Goal: Task Accomplishment & Management: Use online tool/utility

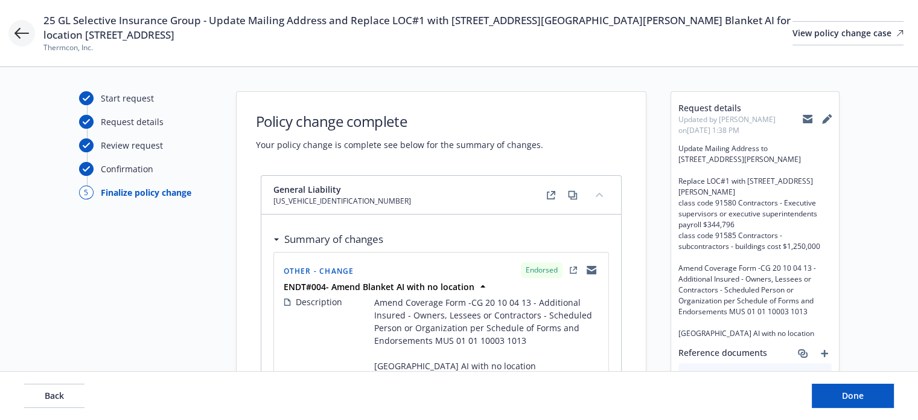
click at [26, 33] on icon at bounding box center [21, 33] width 14 height 11
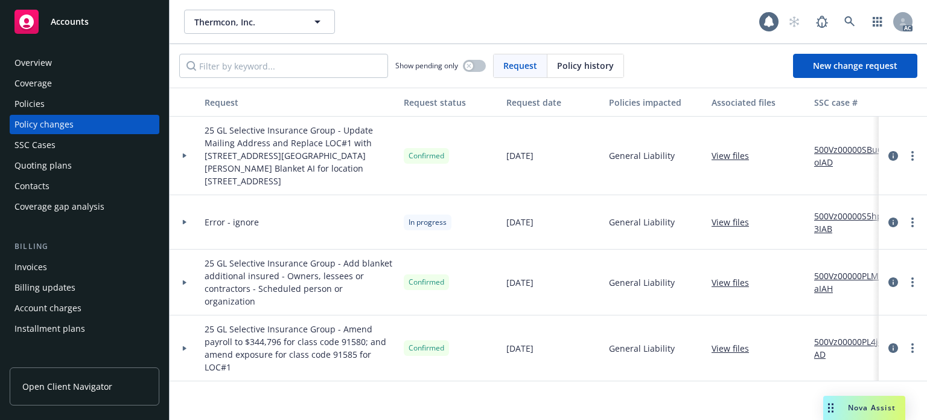
click at [181, 153] on div at bounding box center [184, 155] width 21 height 4
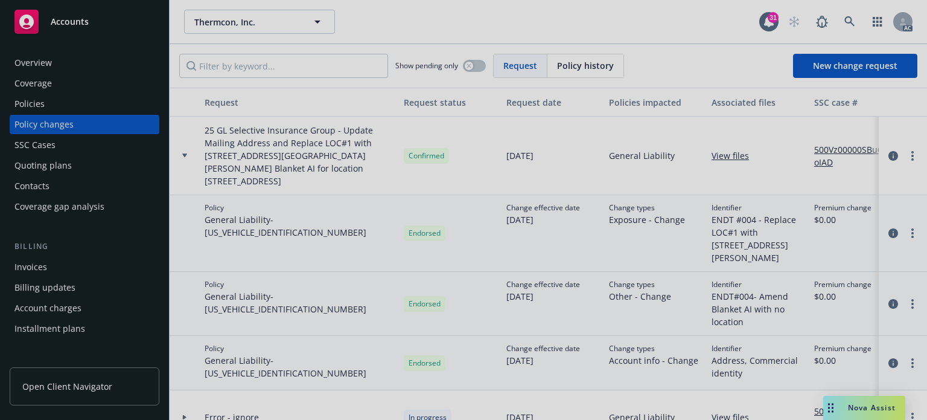
click at [834, 141] on div at bounding box center [463, 210] width 927 height 420
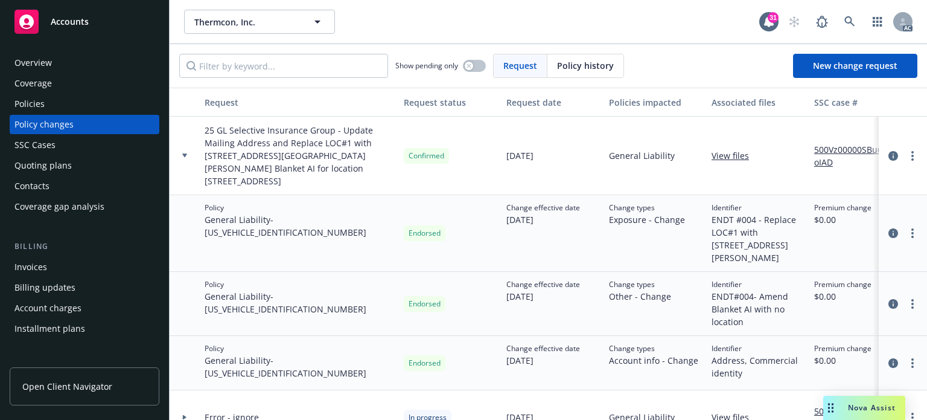
click at [834, 143] on link "500Vz00000SBu6oIAD" at bounding box center [854, 155] width 81 height 25
